Goal: Check status: Check status

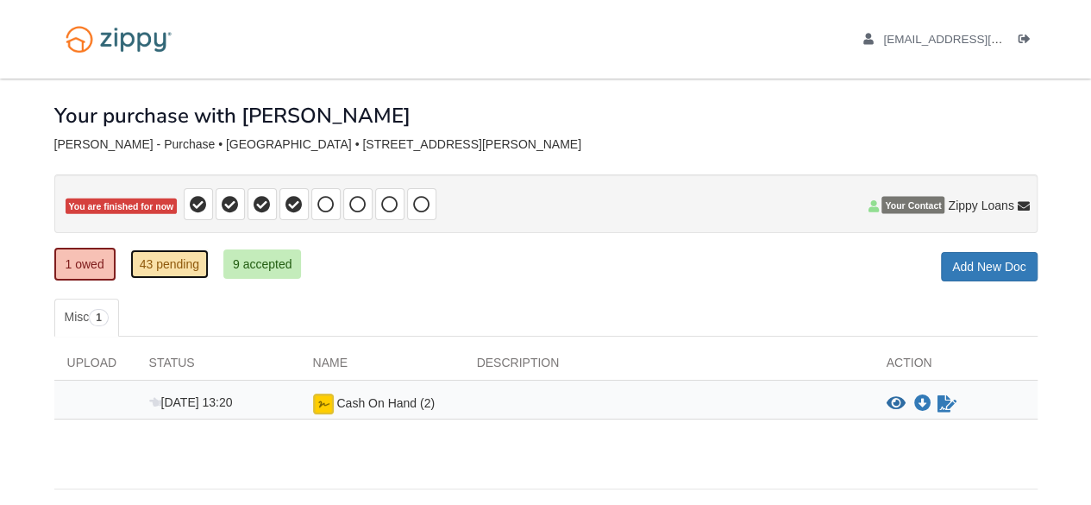
click at [157, 258] on link "43 pending" at bounding box center [169, 263] width 78 height 29
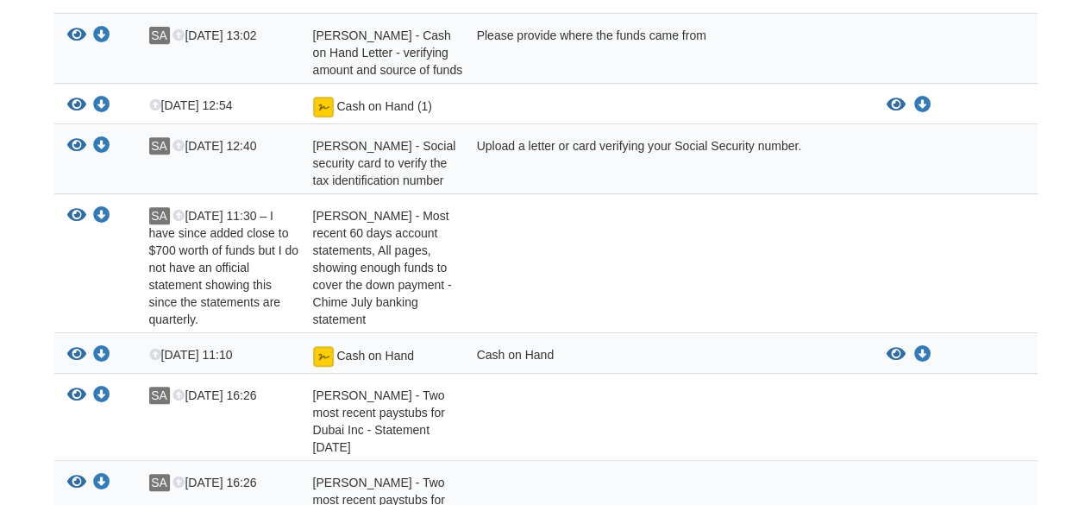
scroll to position [414, 0]
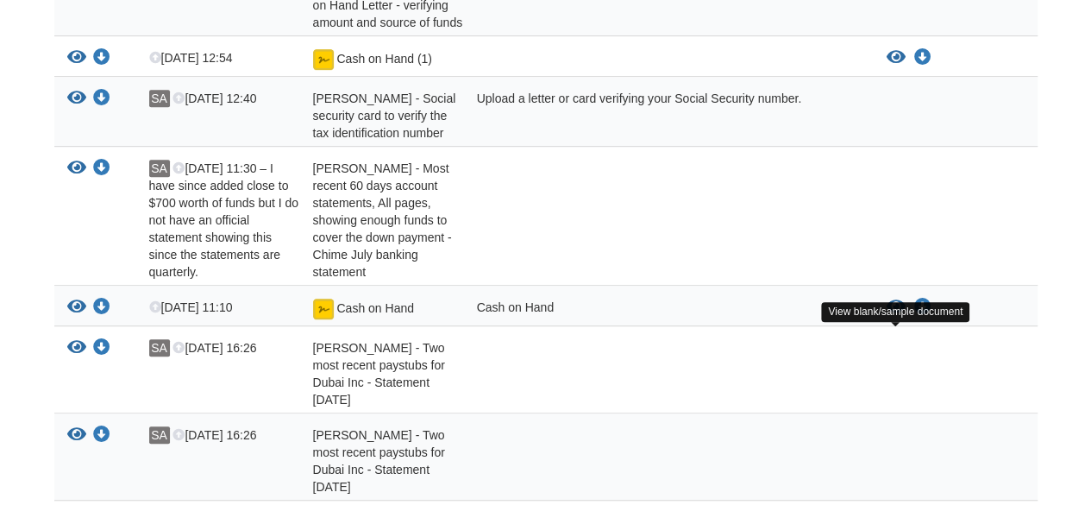
click at [894, 316] on icon "View Cash on Hand" at bounding box center [896, 306] width 19 height 17
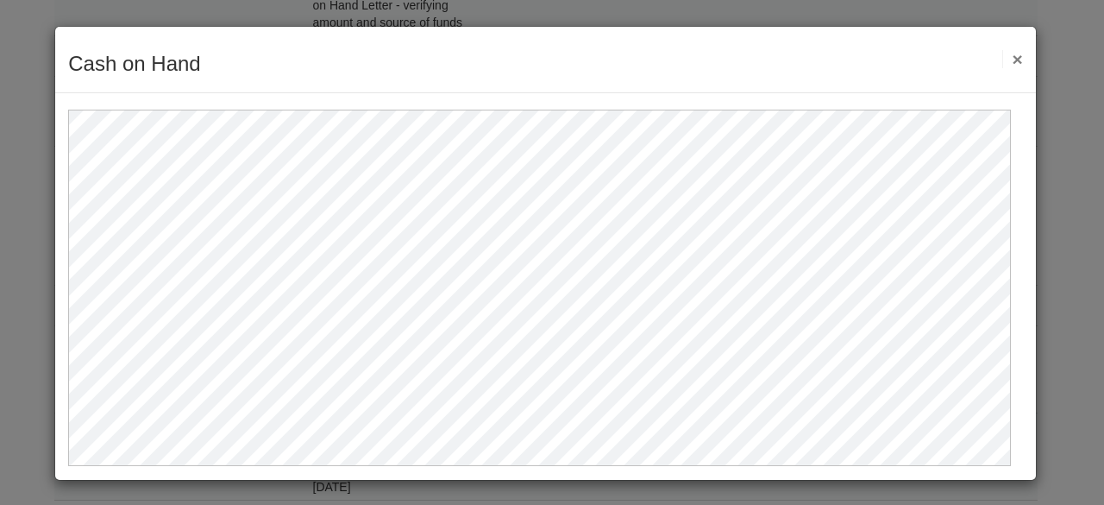
click at [1004, 54] on button "×" at bounding box center [1012, 59] width 20 height 18
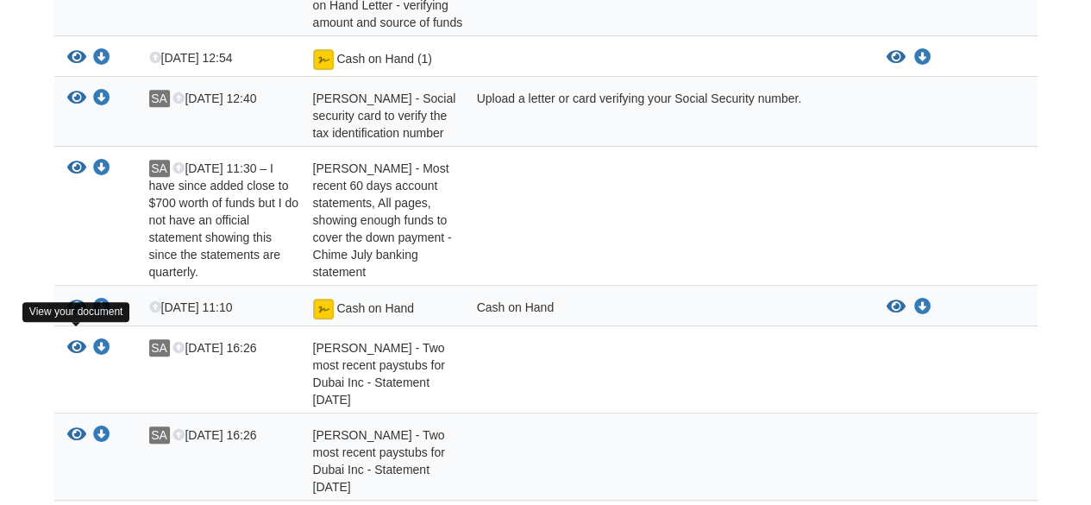
click at [77, 316] on icon "View Cash on Hand" at bounding box center [76, 306] width 19 height 17
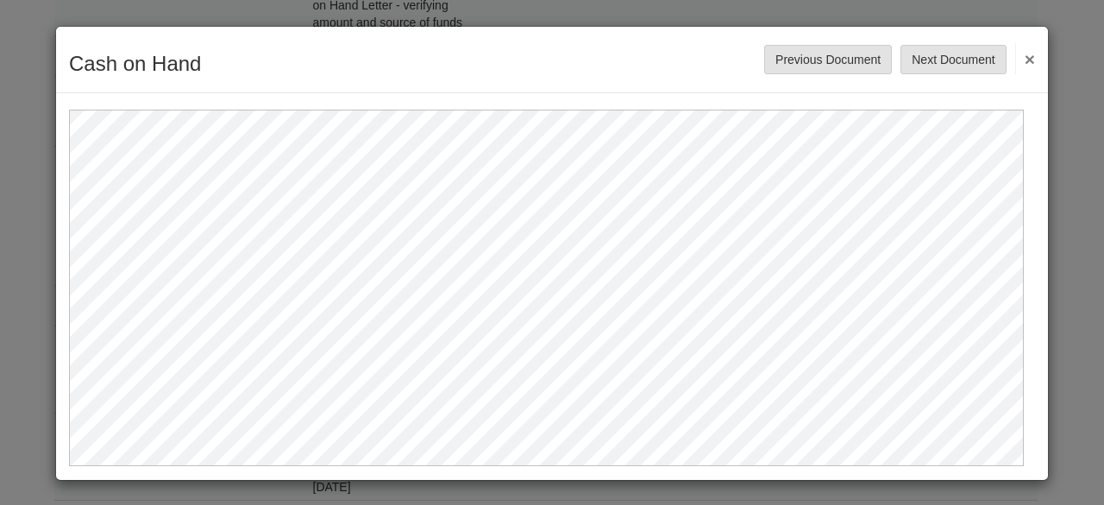
click at [1018, 54] on button "×" at bounding box center [1025, 58] width 20 height 31
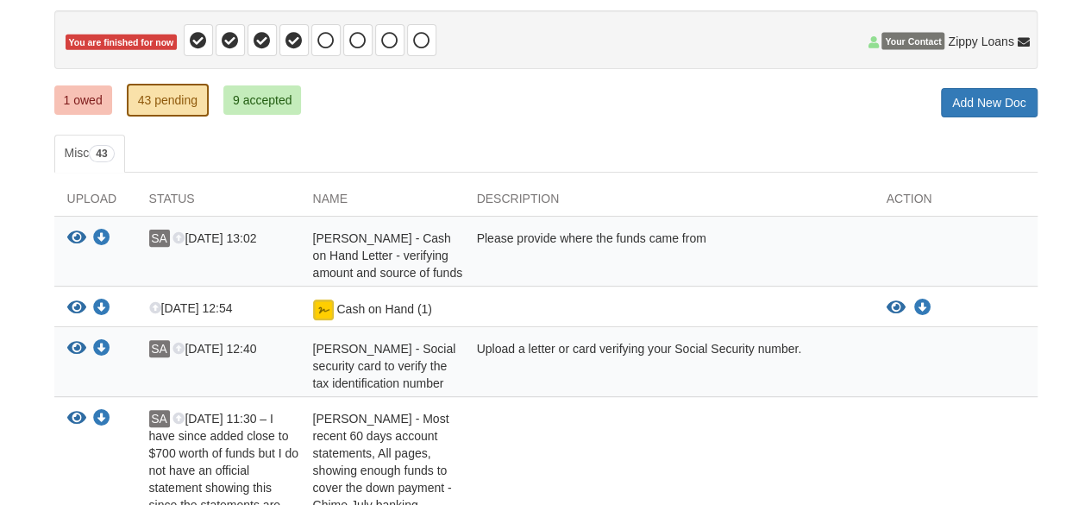
scroll to position [138, 0]
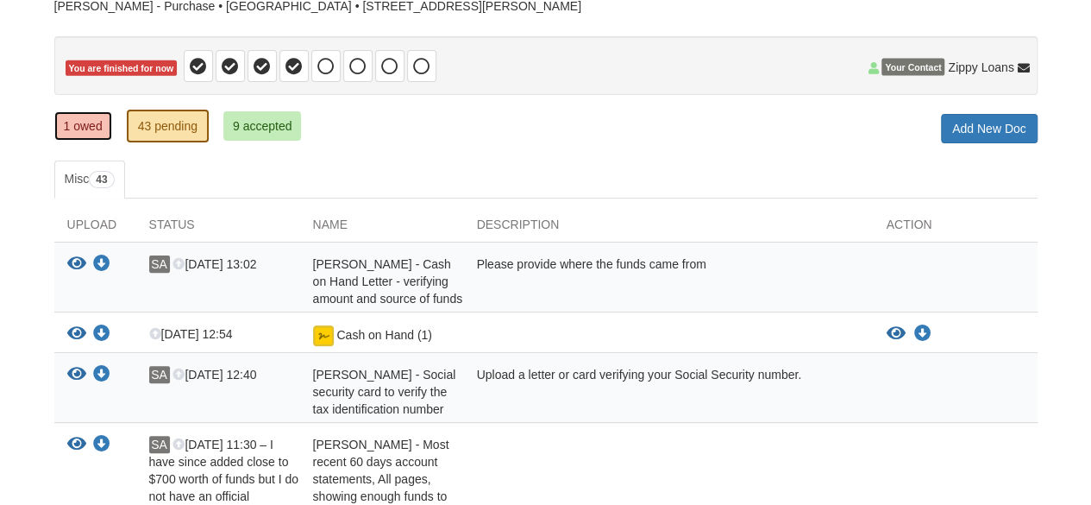
click at [72, 125] on link "1 owed" at bounding box center [83, 125] width 58 height 29
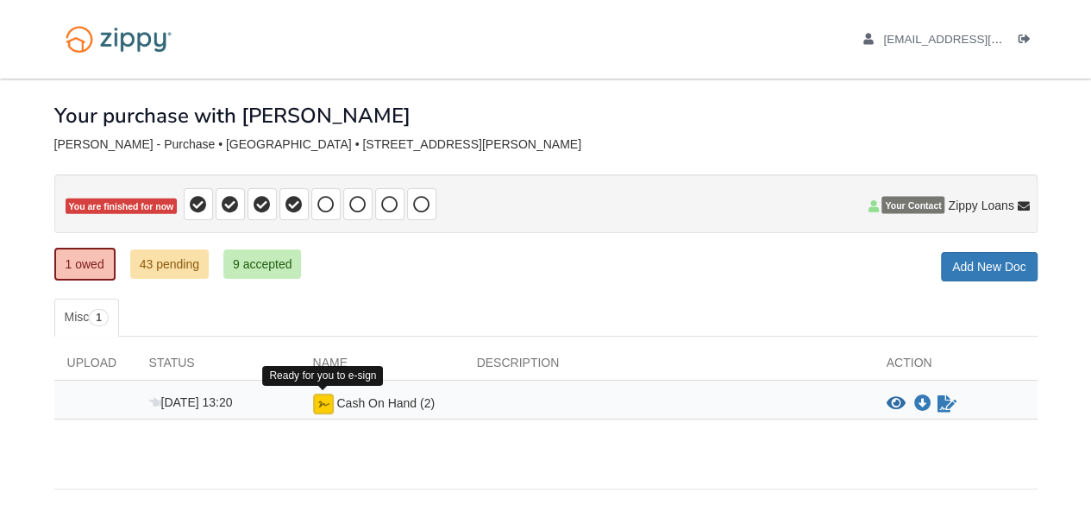
click at [320, 407] on img at bounding box center [323, 403] width 21 height 21
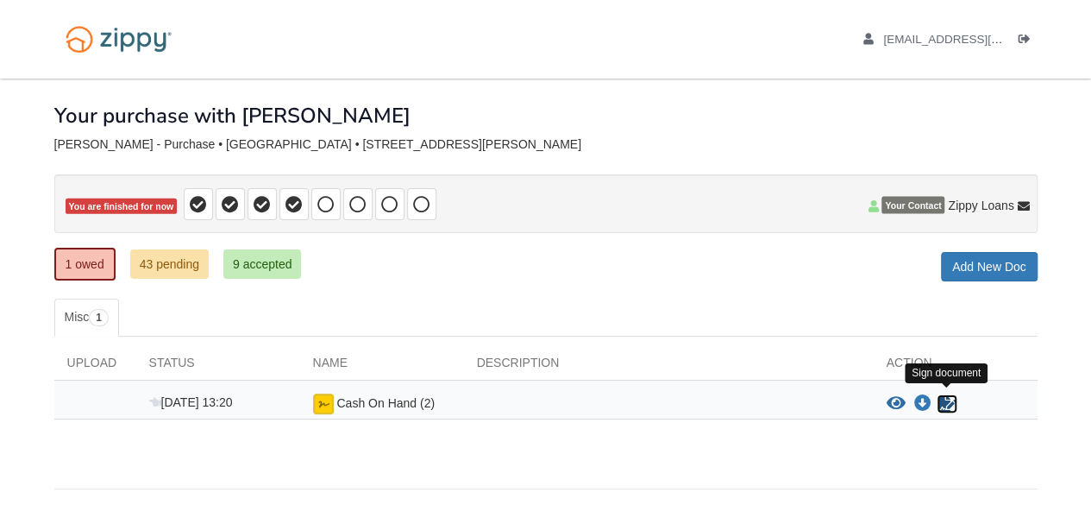
click at [942, 405] on icon "Sign Form" at bounding box center [947, 403] width 19 height 17
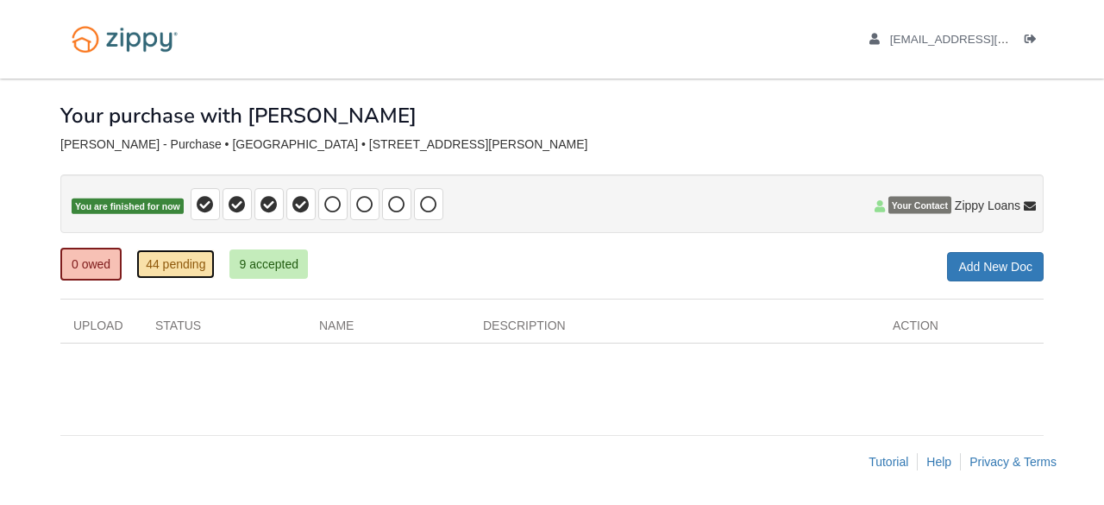
click at [177, 258] on link "44 pending" at bounding box center [175, 263] width 78 height 29
